Goal: Task Accomplishment & Management: Manage account settings

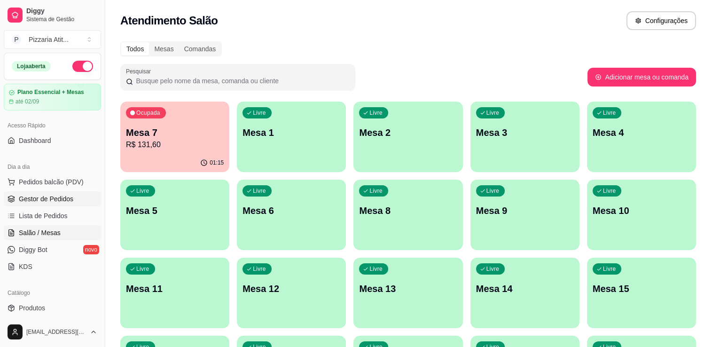
click at [73, 201] on link "Gestor de Pedidos" at bounding box center [52, 198] width 97 height 15
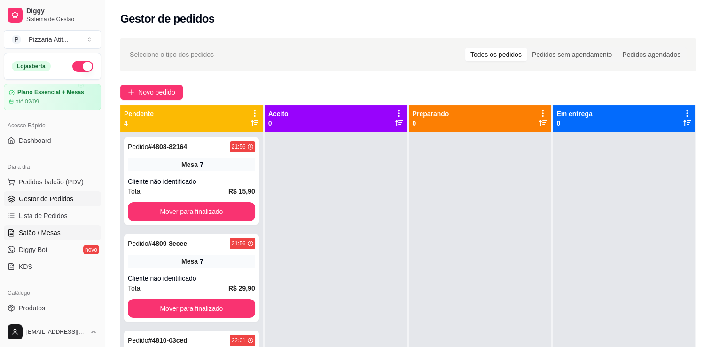
click at [46, 234] on span "Salão / Mesas" at bounding box center [40, 232] width 42 height 9
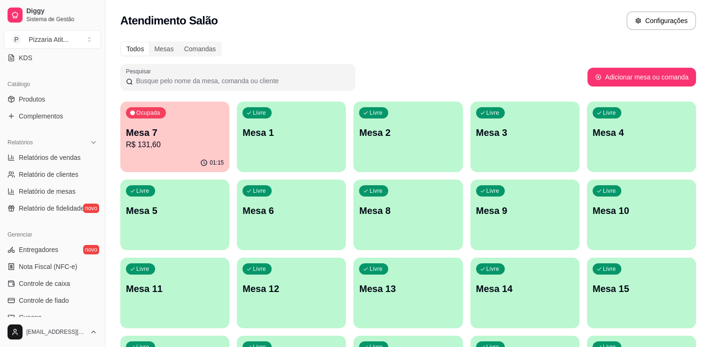
scroll to position [210, 0]
click at [80, 281] on link "Controle de caixa" at bounding box center [52, 281] width 97 height 15
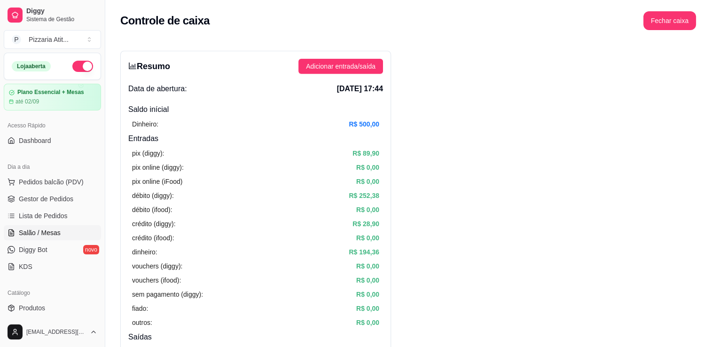
click at [78, 233] on link "Salão / Mesas" at bounding box center [52, 232] width 97 height 15
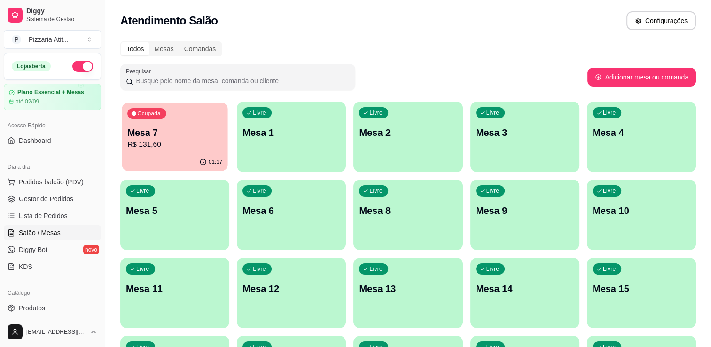
click at [162, 127] on p "Mesa 7" at bounding box center [174, 132] width 95 height 13
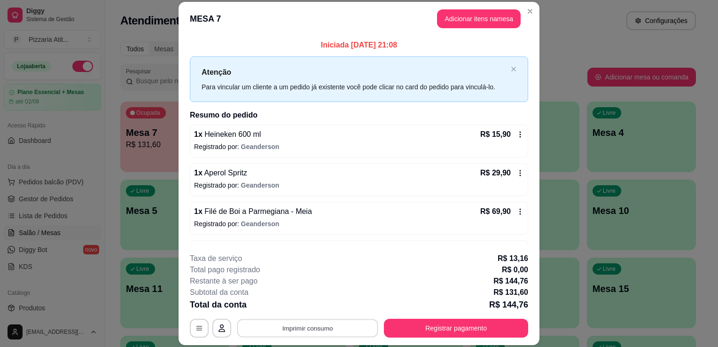
click at [322, 329] on button "Imprimir consumo" at bounding box center [307, 328] width 141 height 18
click at [315, 299] on div "Escolha a impressora IMPRESSORA" at bounding box center [307, 300] width 78 height 32
click at [315, 302] on button "IMPRESSORA" at bounding box center [307, 306] width 66 height 15
click at [402, 321] on button "Registrar pagamento" at bounding box center [456, 328] width 140 height 18
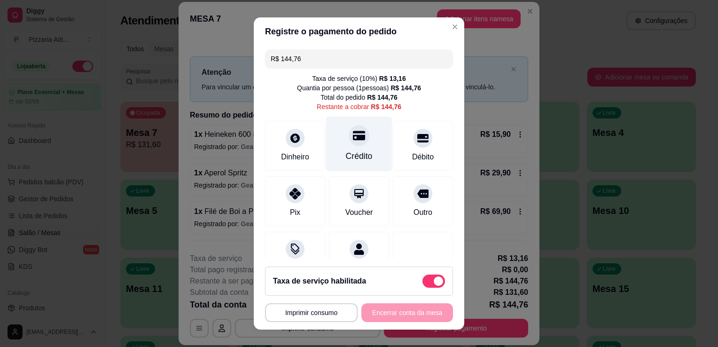
click at [355, 158] on div "Crédito" at bounding box center [359, 156] width 27 height 12
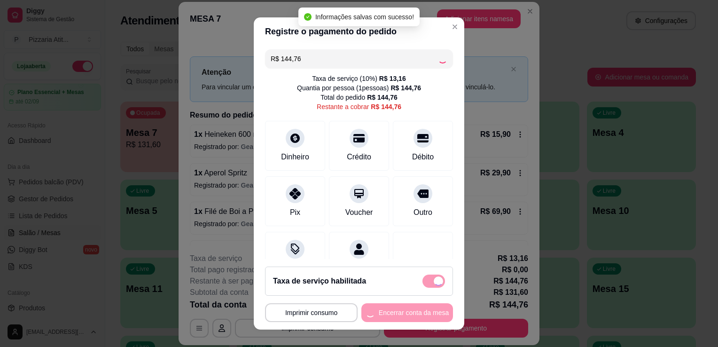
type input "R$ 0,00"
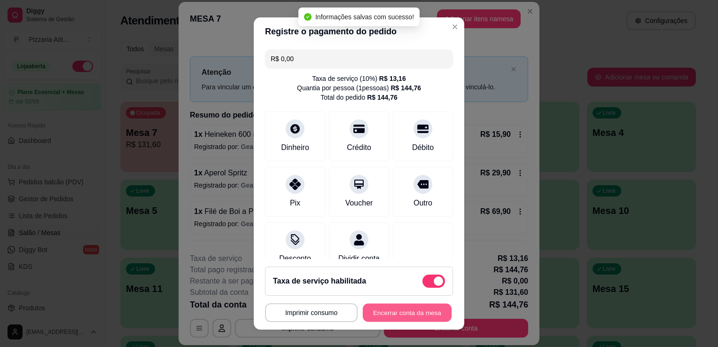
click at [384, 315] on button "Encerrar conta da mesa" at bounding box center [407, 312] width 89 height 18
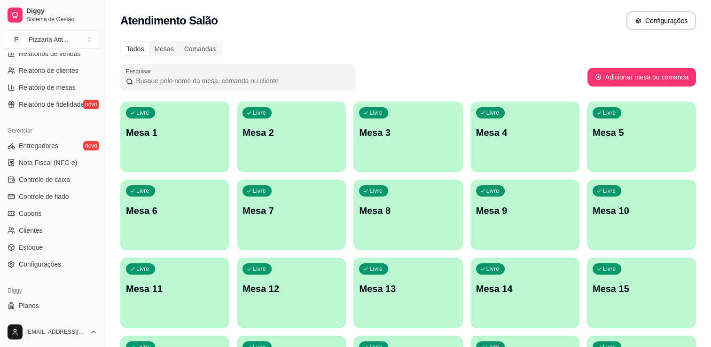
scroll to position [310, 0]
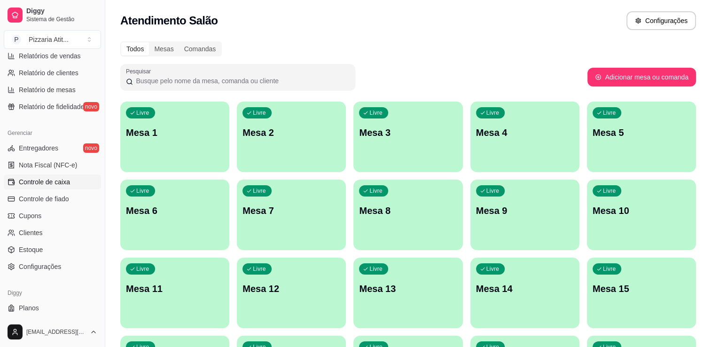
click at [68, 174] on link "Controle de caixa" at bounding box center [52, 181] width 97 height 15
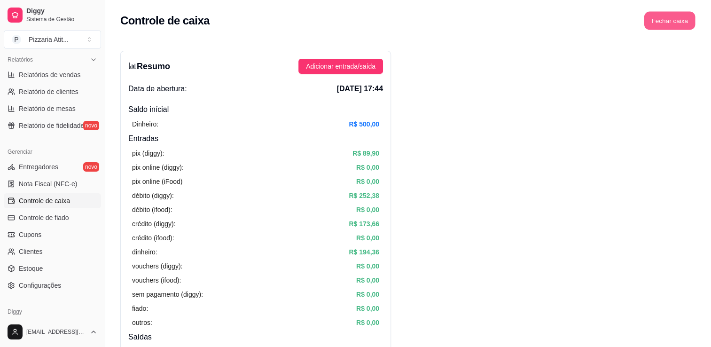
click at [675, 18] on button "Fechar caixa" at bounding box center [669, 21] width 51 height 18
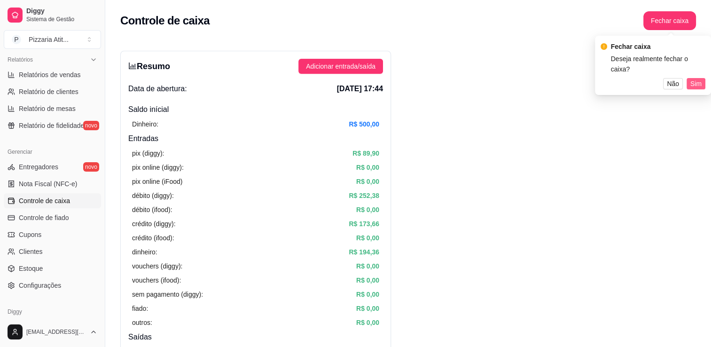
click at [699, 79] on span "Sim" at bounding box center [695, 83] width 11 height 10
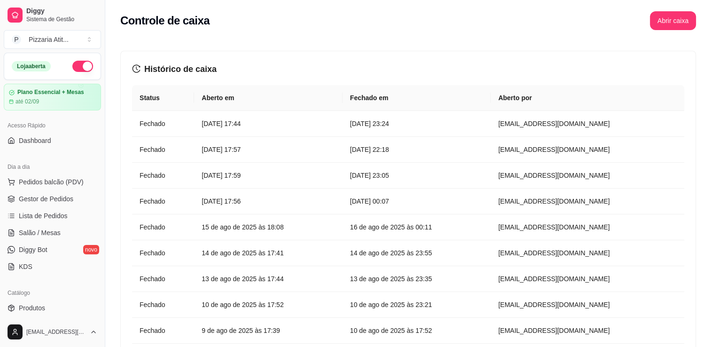
click at [72, 69] on button "button" at bounding box center [82, 66] width 21 height 11
